Goal: Find specific page/section: Find specific page/section

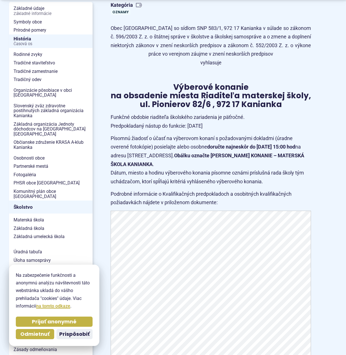
scroll to position [169, 0]
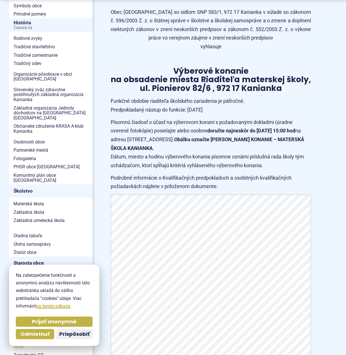
click at [54, 324] on span "Prijať anonymné" at bounding box center [54, 321] width 45 height 6
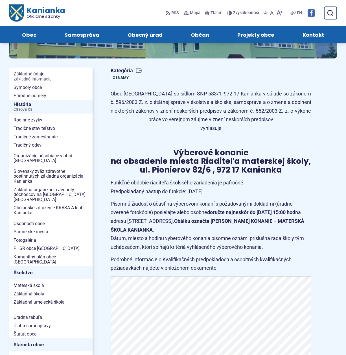
scroll to position [85, 0]
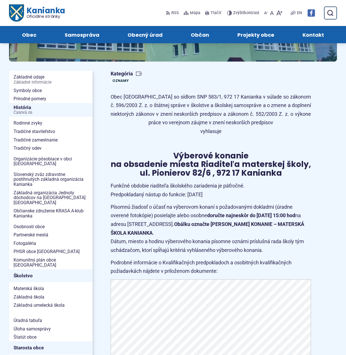
click at [313, 34] on span "Kontakt" at bounding box center [312, 34] width 21 height 17
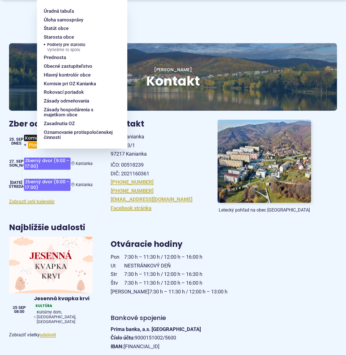
scroll to position [85, 0]
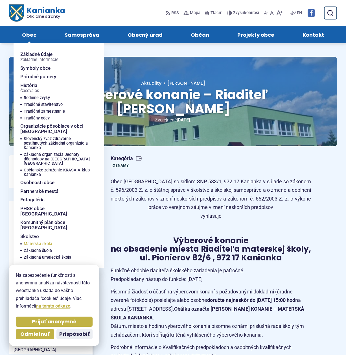
click at [38, 240] on span "Materská škola" at bounding box center [38, 243] width 28 height 7
